Goal: Task Accomplishment & Management: Manage account settings

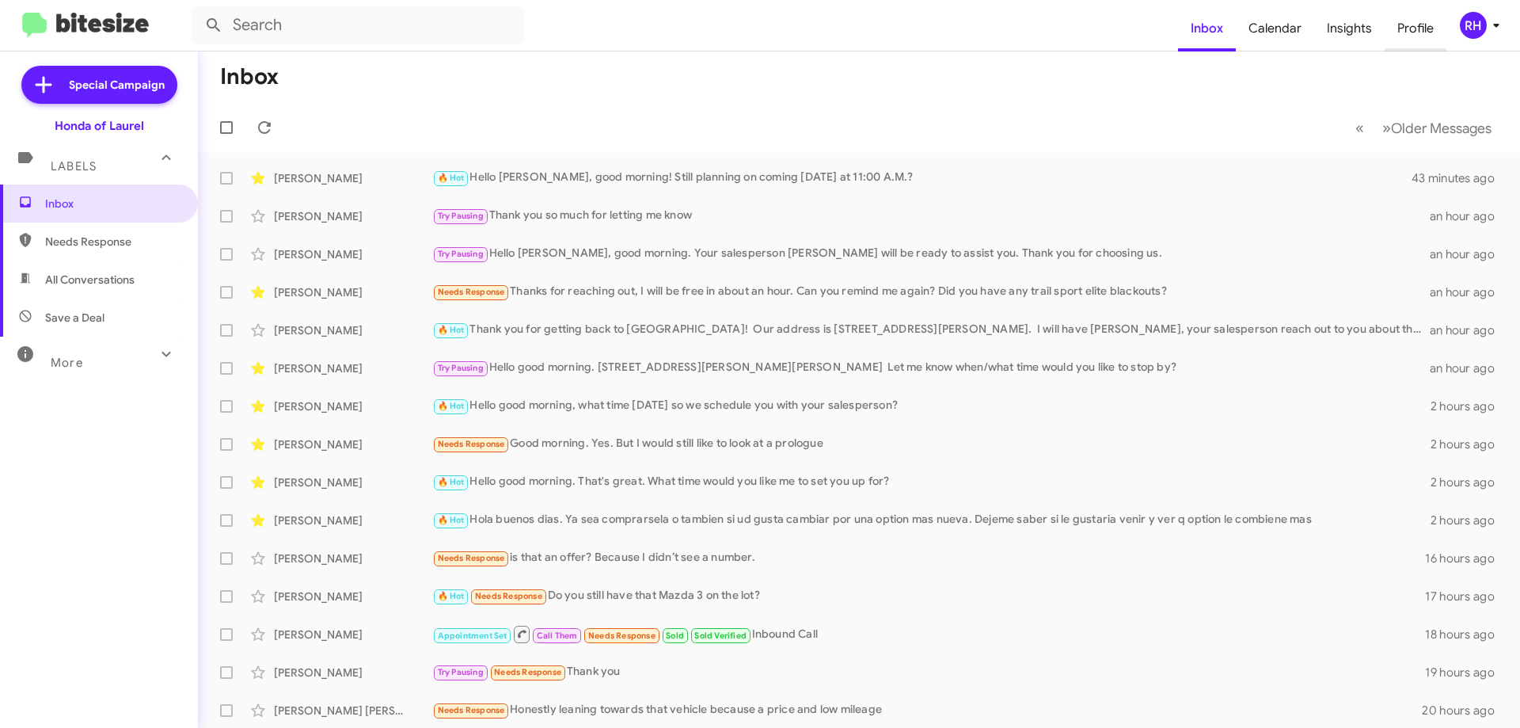
click at [1418, 31] on span "Profile" at bounding box center [1416, 29] width 62 height 46
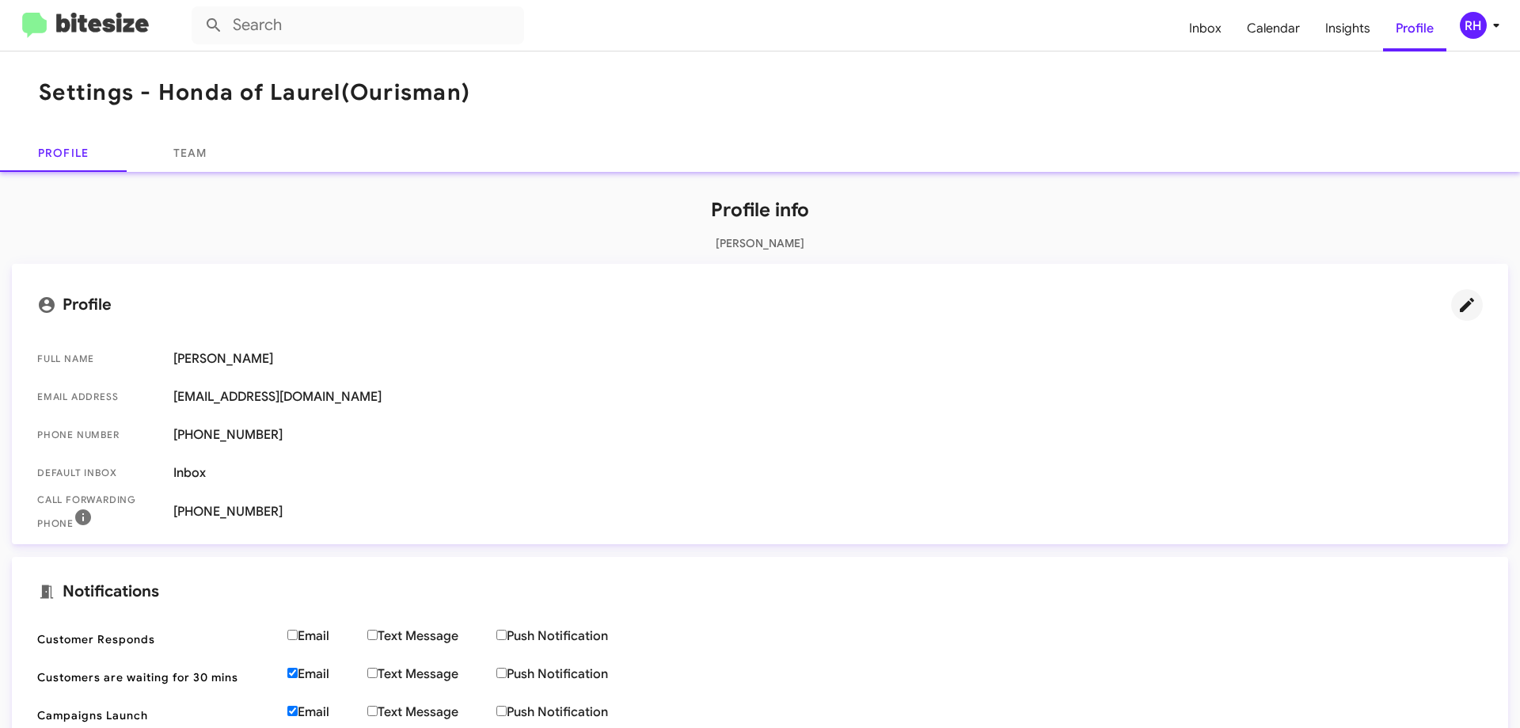
click at [1458, 302] on icon at bounding box center [1467, 304] width 19 height 19
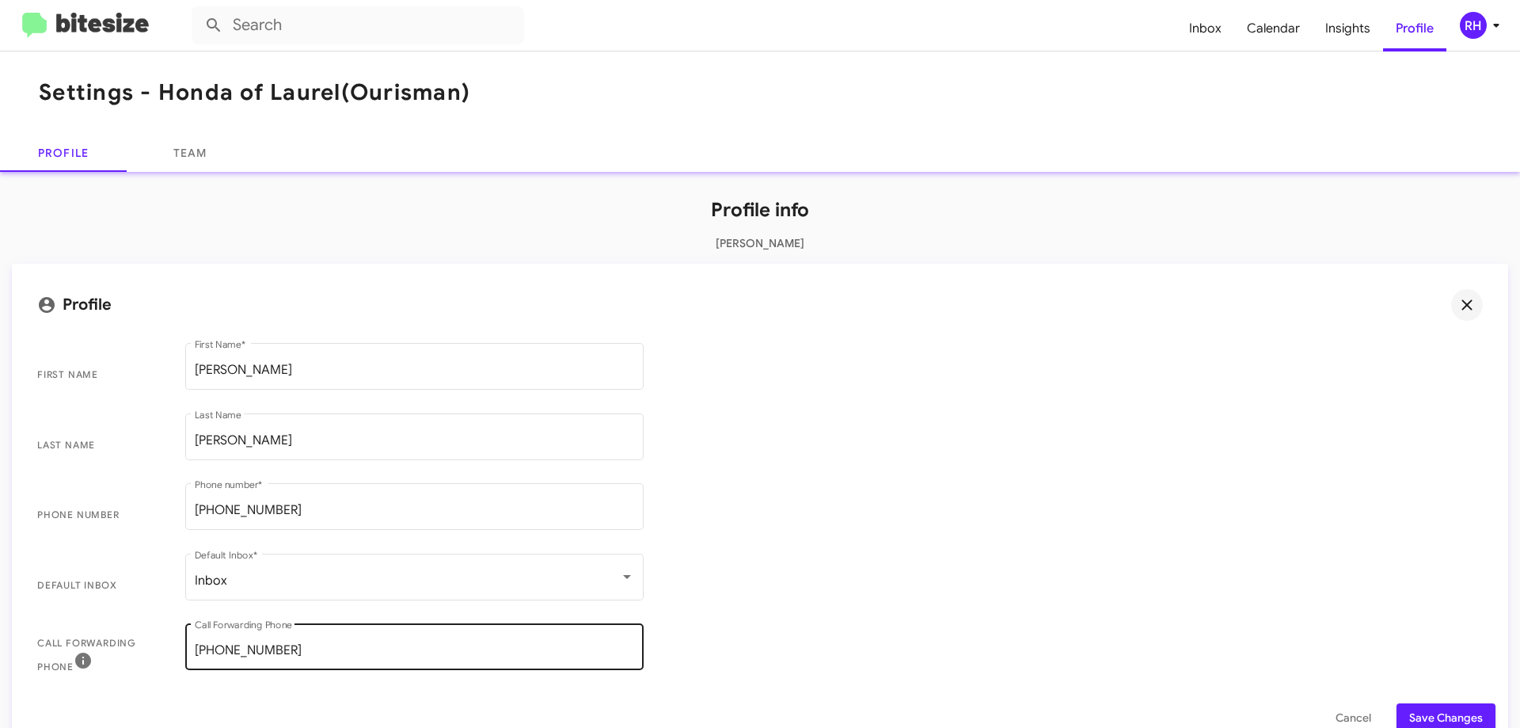
click at [291, 644] on input "[PHONE_NUMBER]" at bounding box center [414, 650] width 439 height 14
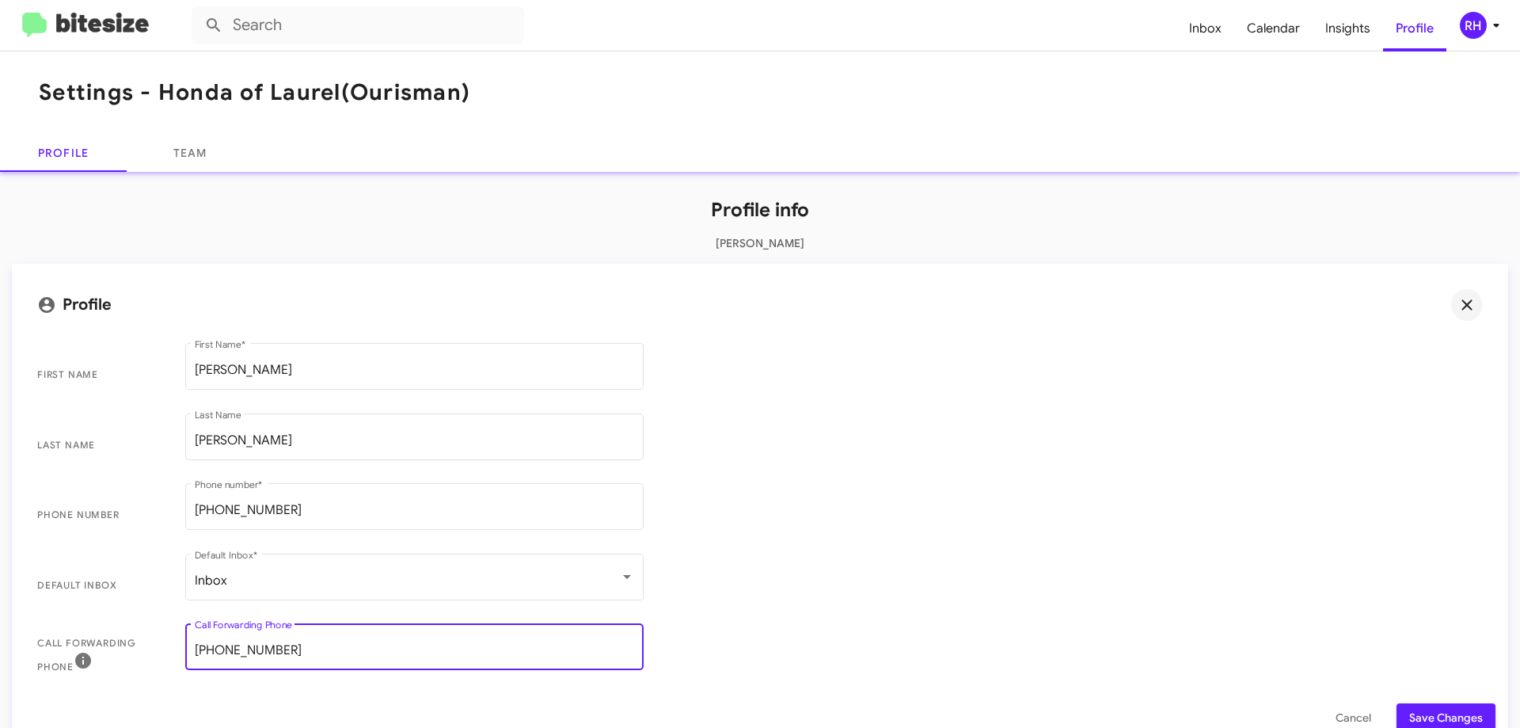
type input "[PHONE_NUMBER]"
click at [772, 586] on span "Default Inbox Inbox Default Inbox *" at bounding box center [760, 585] width 1471 height 70
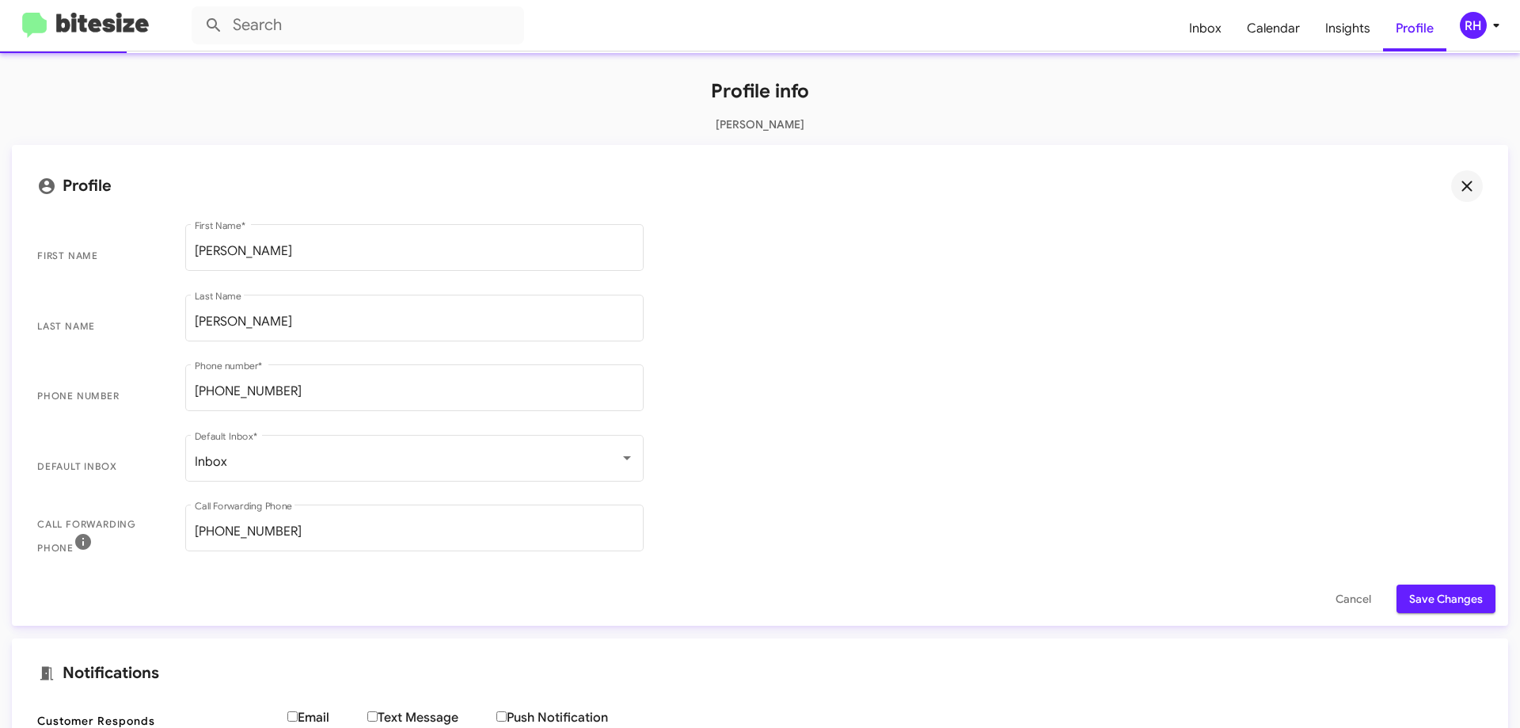
scroll to position [238, 0]
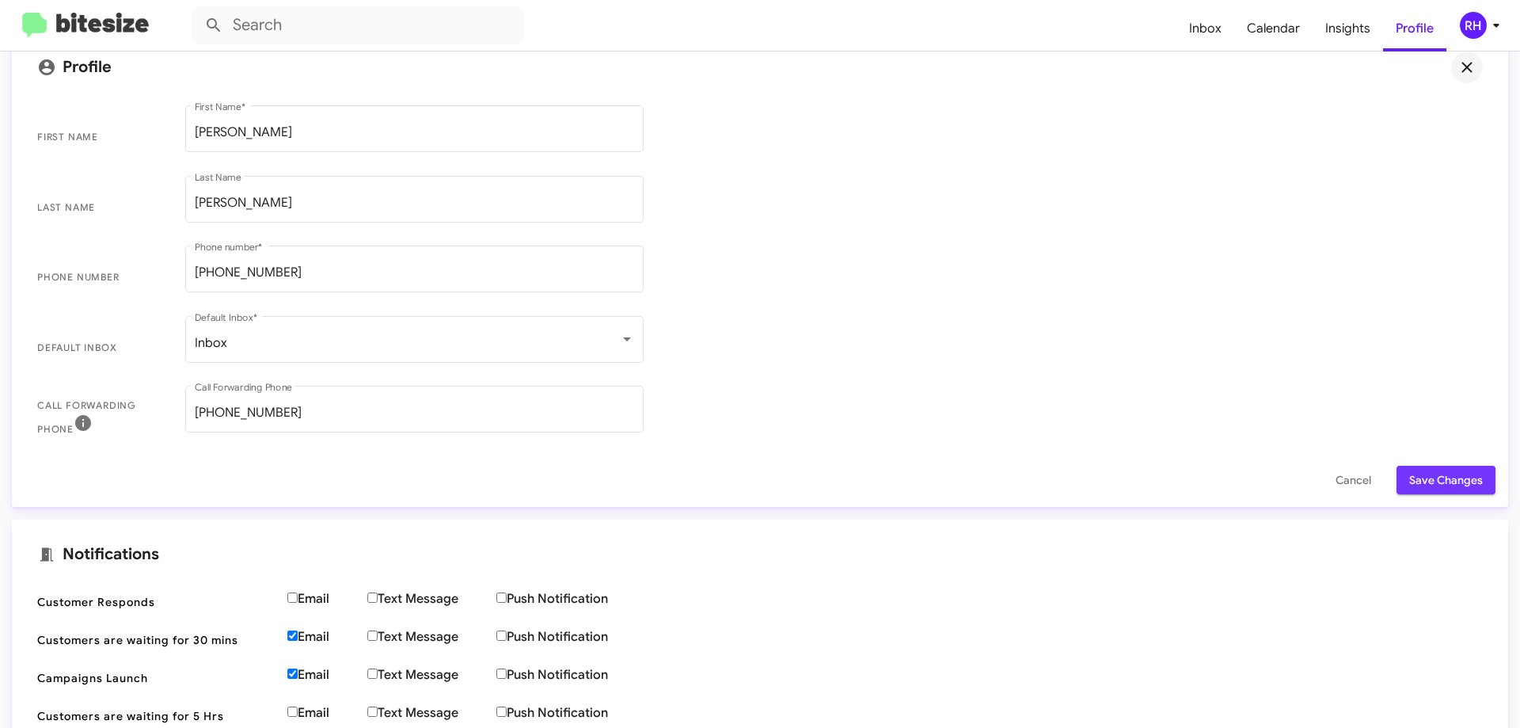
click at [1427, 481] on span "Save Changes" at bounding box center [1446, 480] width 74 height 29
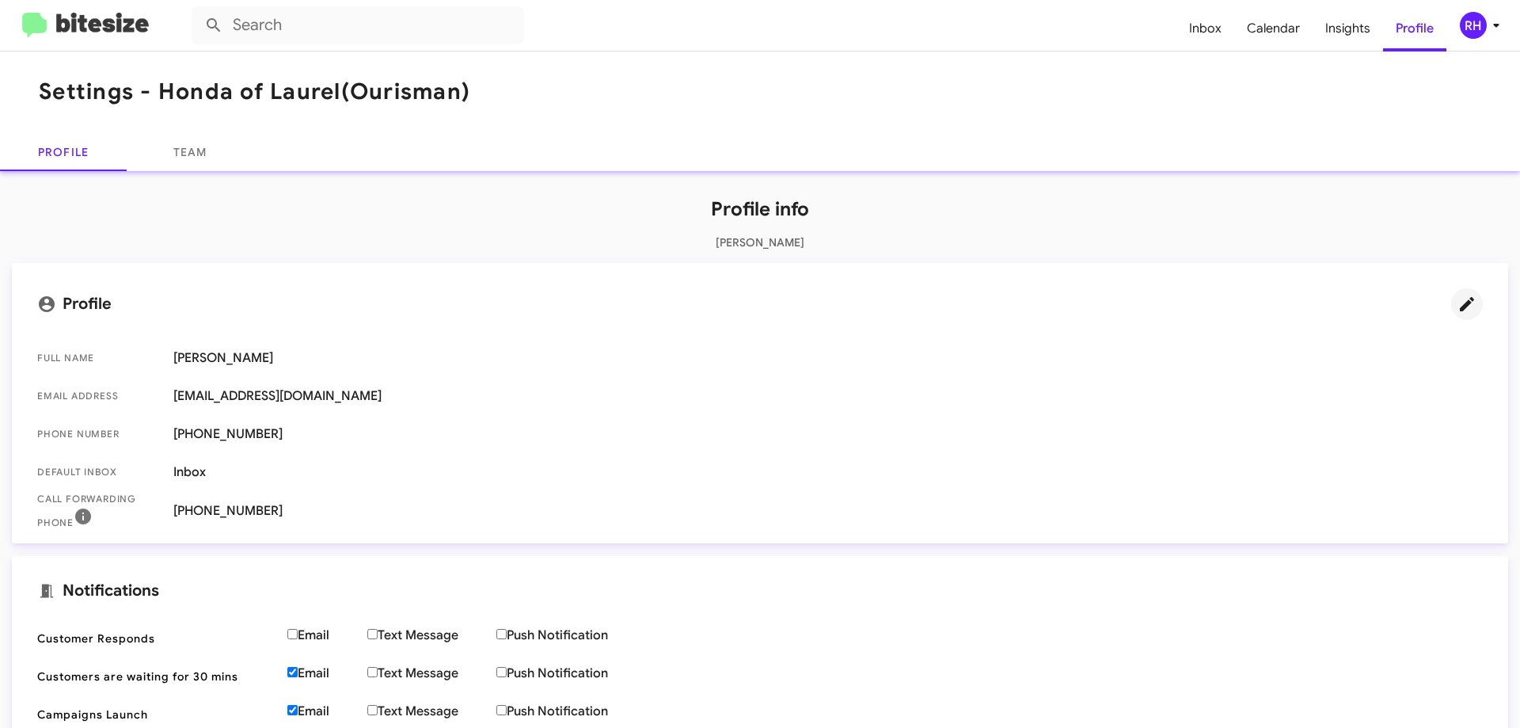
scroll to position [0, 0]
click at [1198, 36] on span "Inbox" at bounding box center [1206, 29] width 58 height 46
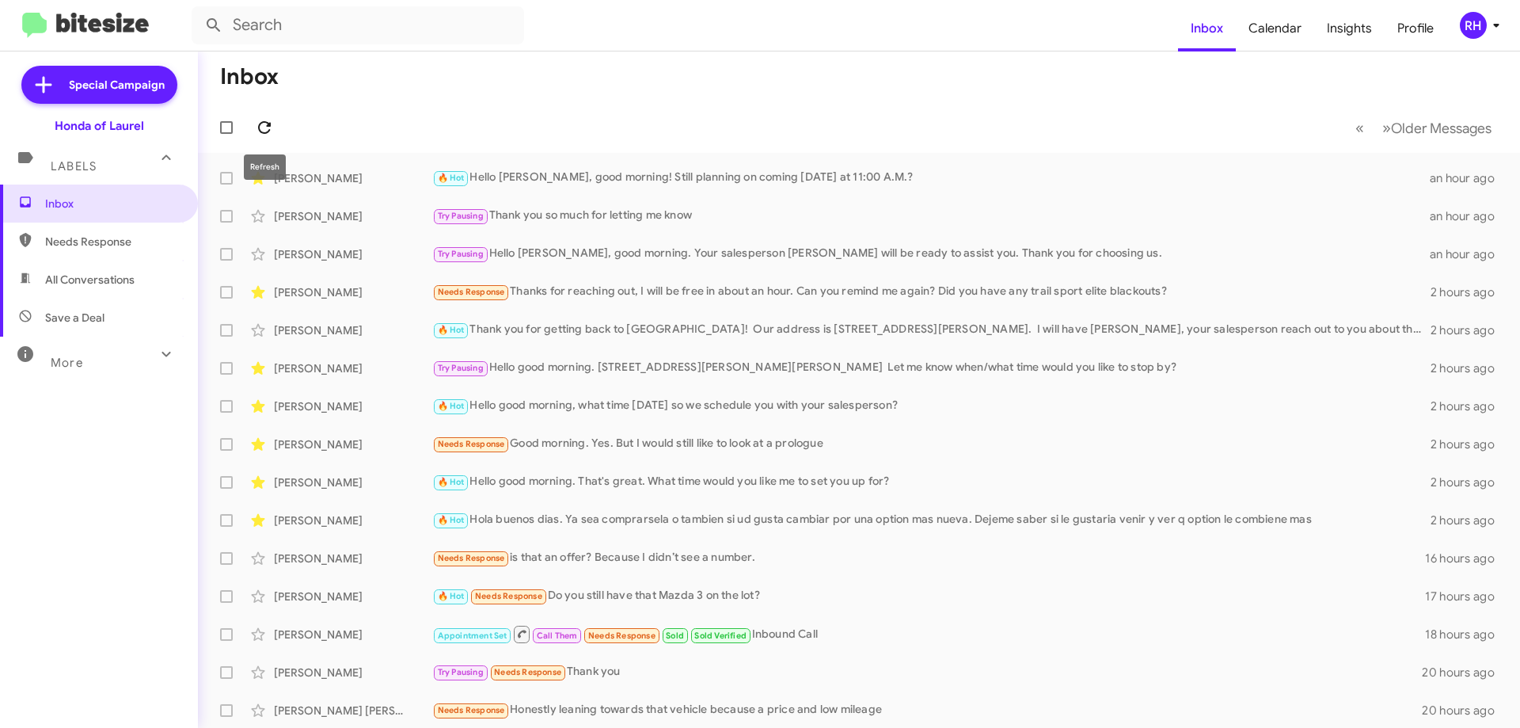
click at [265, 127] on icon at bounding box center [264, 127] width 19 height 19
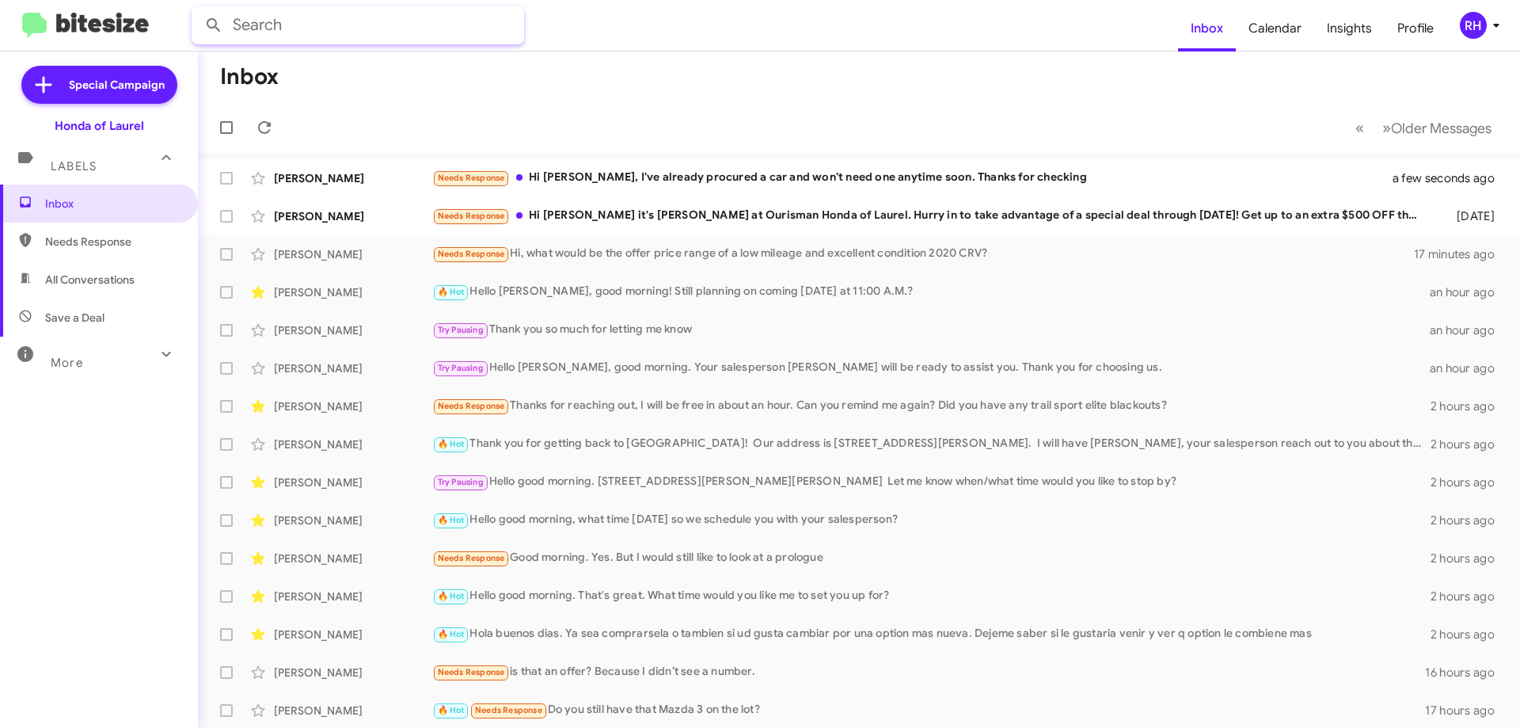
click at [296, 27] on input "text" at bounding box center [358, 25] width 333 height 38
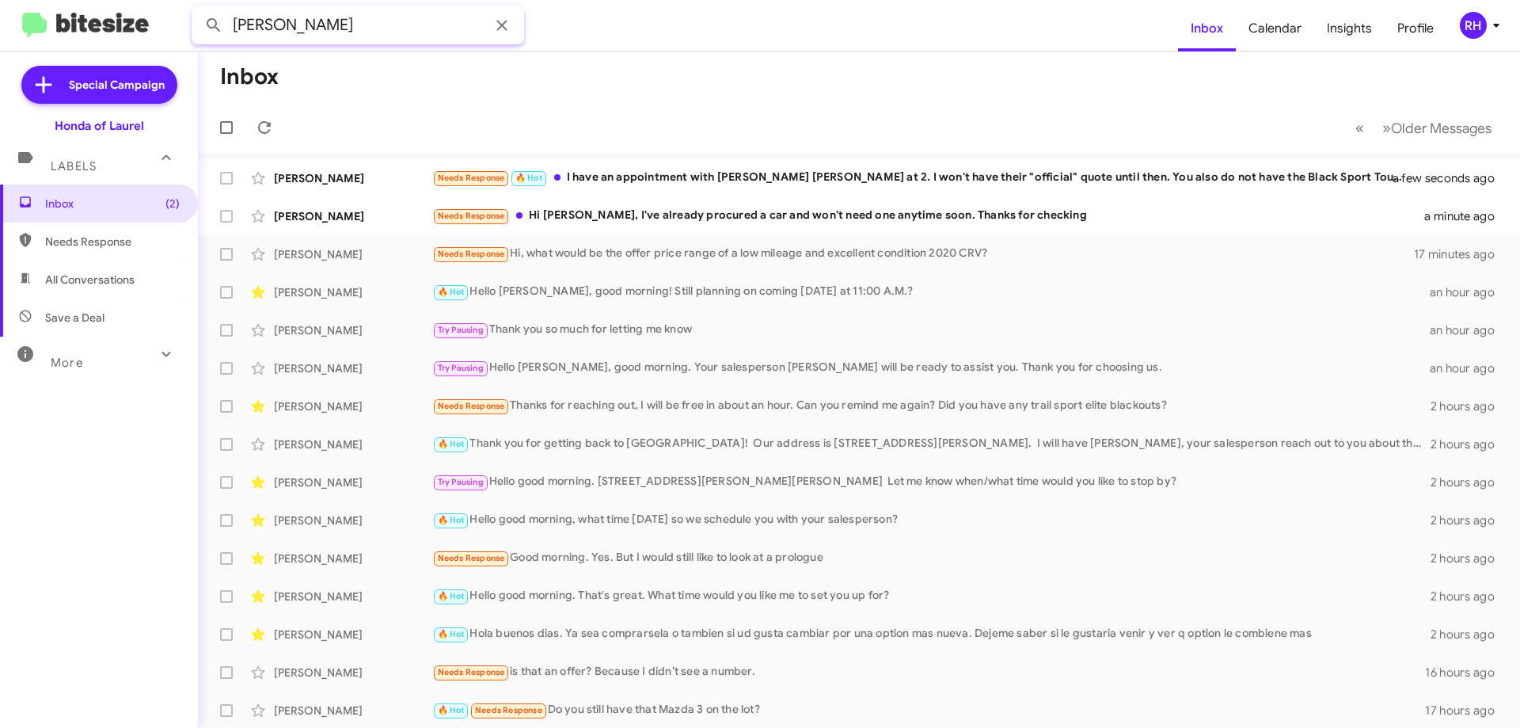
type input "[PERSON_NAME]"
click at [198, 10] on button at bounding box center [214, 26] width 32 height 32
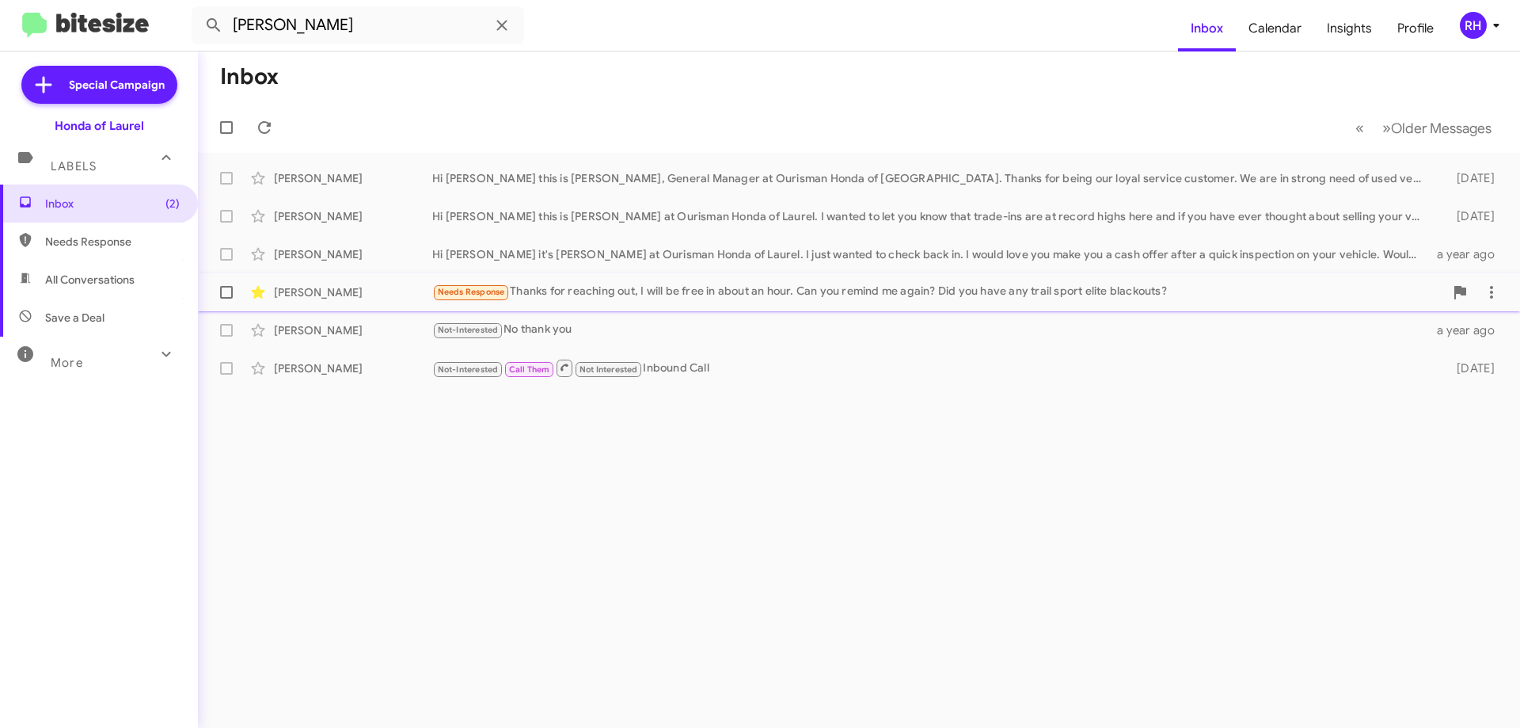
click at [609, 292] on div "Needs Response Thanks for reaching out, I will be free in about an hour. Can yo…" at bounding box center [938, 292] width 1012 height 18
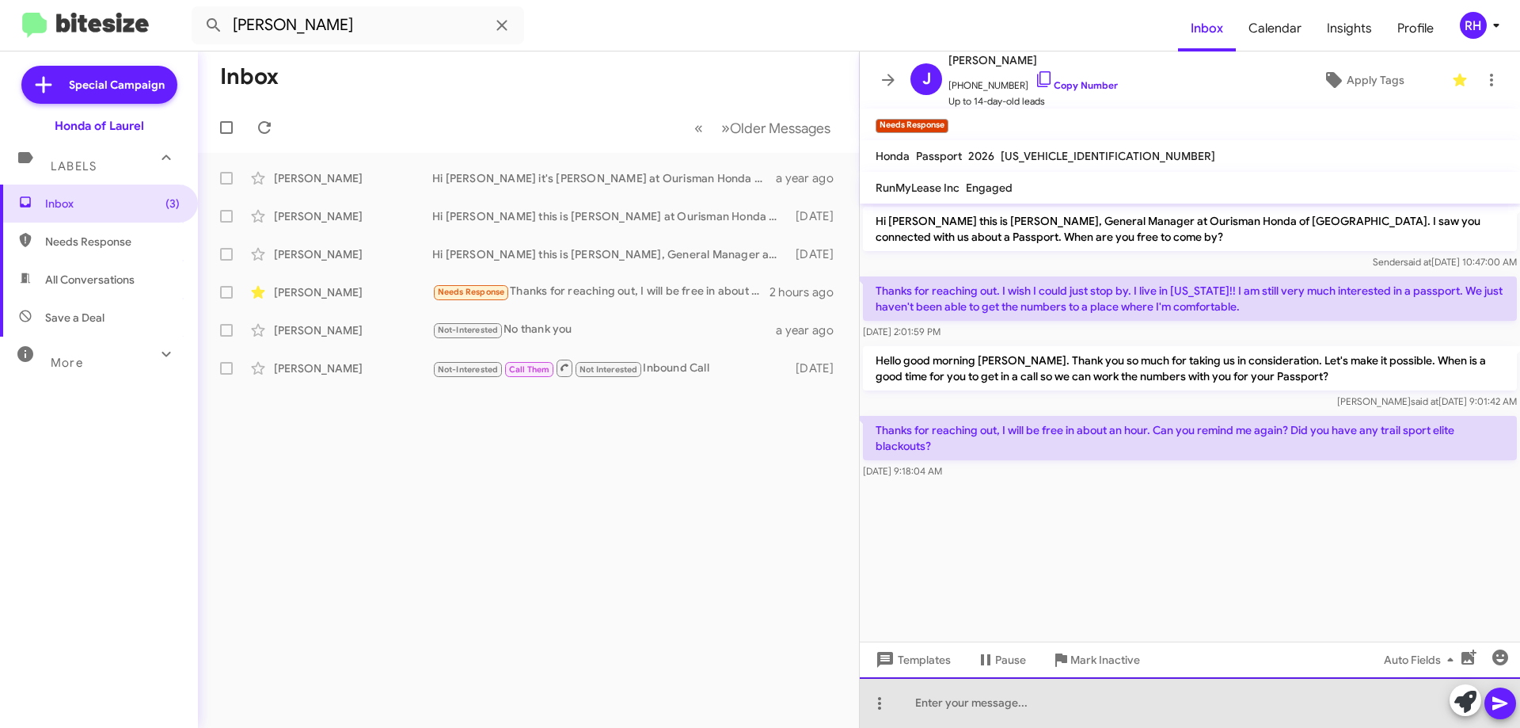
click at [960, 702] on div at bounding box center [1190, 702] width 660 height 51
click at [949, 701] on div at bounding box center [1190, 702] width 660 height 51
